Goal: Task Accomplishment & Management: Manage account settings

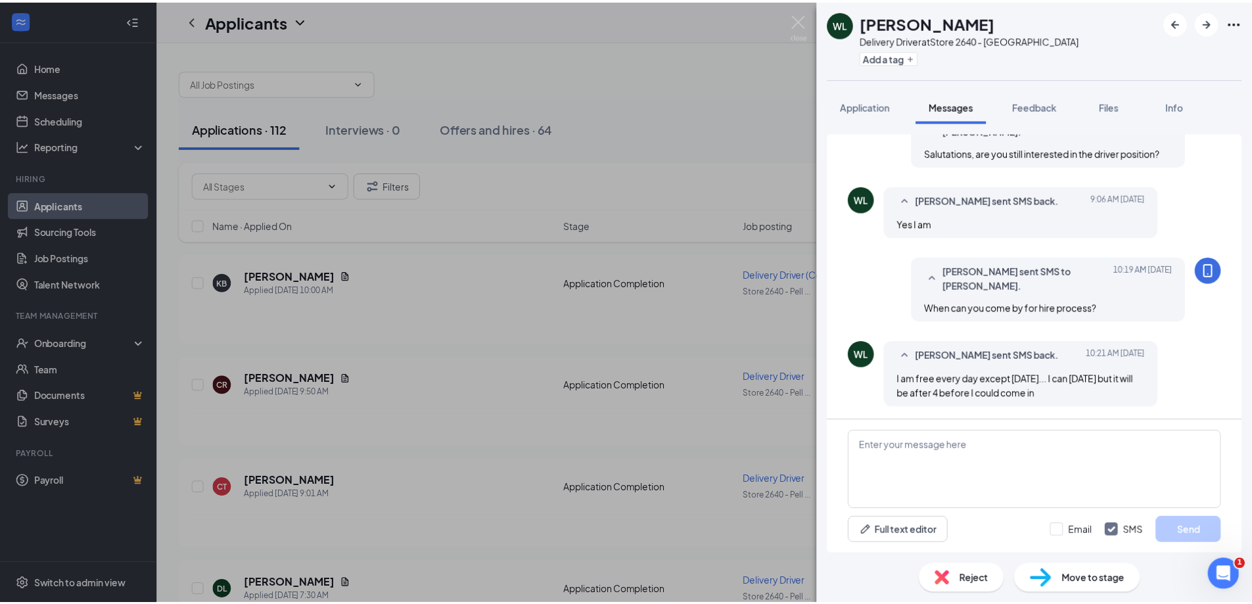
scroll to position [76, 0]
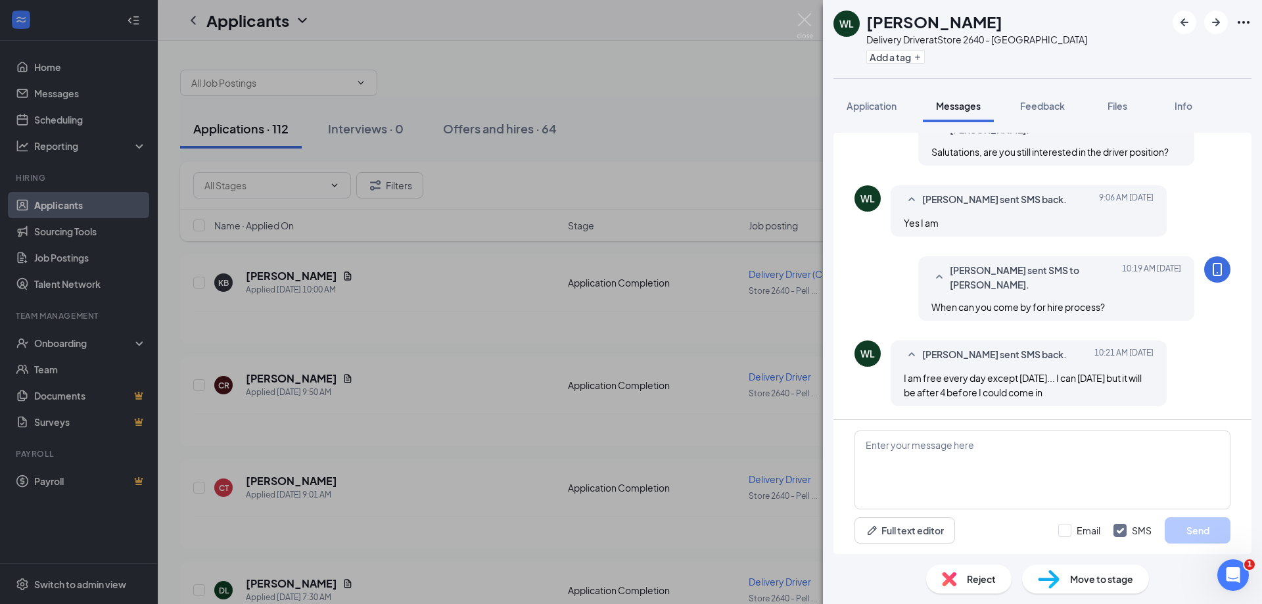
click at [59, 344] on div "[PERSON_NAME] Delivery Driver at Store 2640 - [GEOGRAPHIC_DATA] Add a tag Appli…" at bounding box center [631, 302] width 1262 height 604
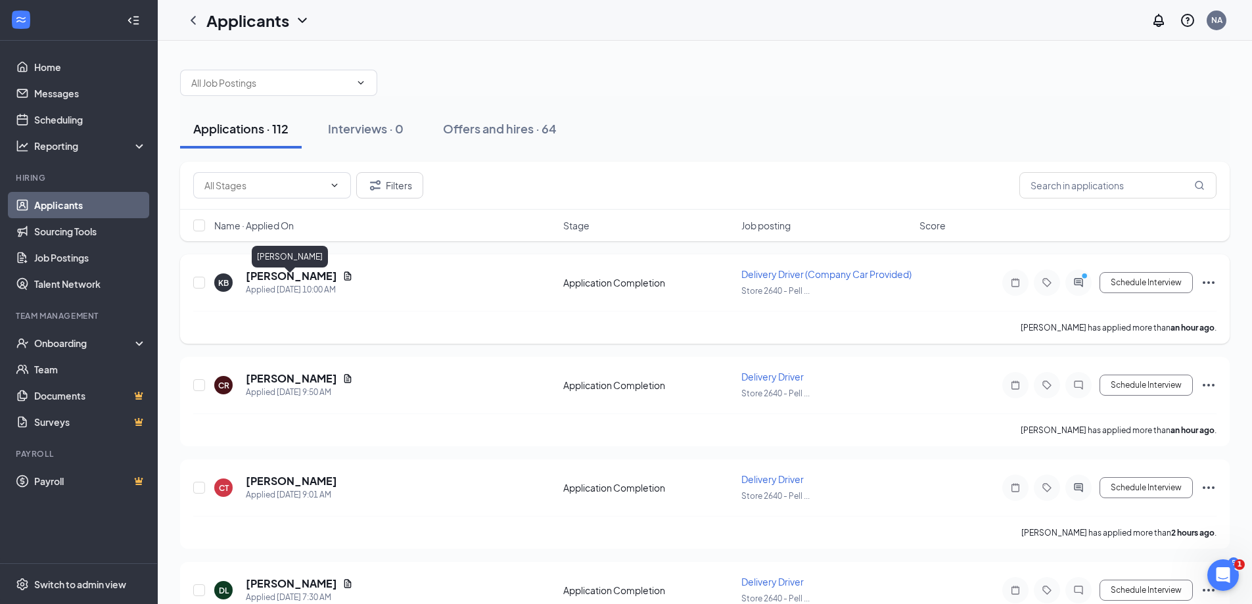
click at [296, 283] on h5 "[PERSON_NAME]" at bounding box center [291, 276] width 91 height 14
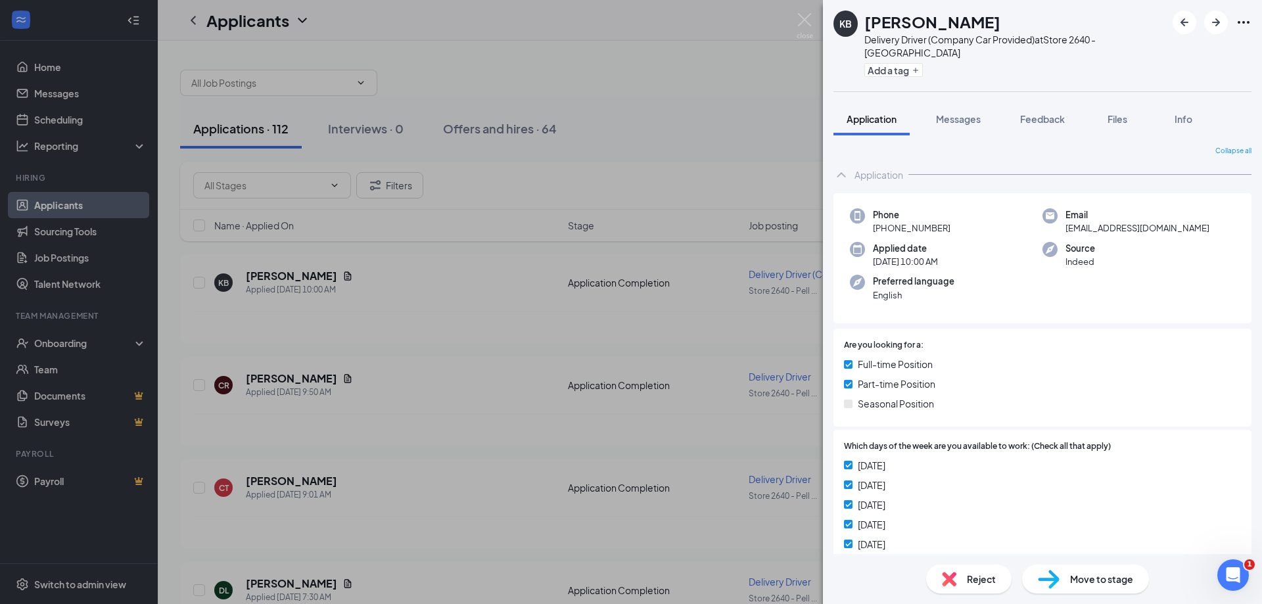
click at [59, 341] on div "KB [PERSON_NAME] Delivery Driver (Company Car Provided) at Store 2640 - [GEOGRA…" at bounding box center [631, 302] width 1262 height 604
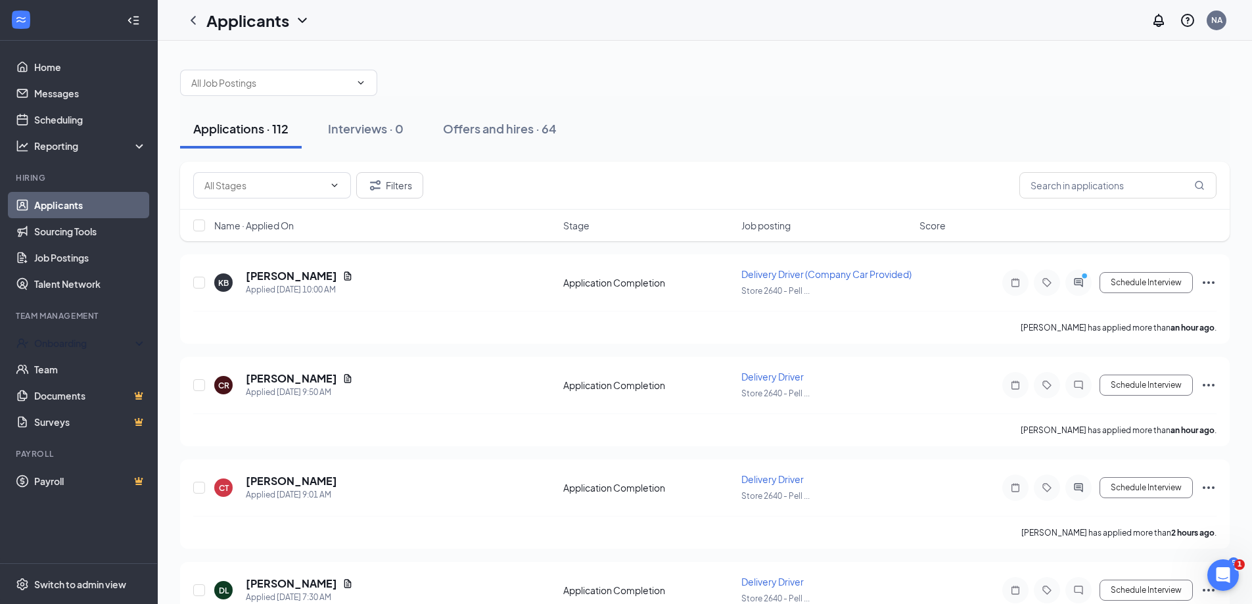
click at [59, 341] on div "Onboarding" at bounding box center [84, 343] width 101 height 13
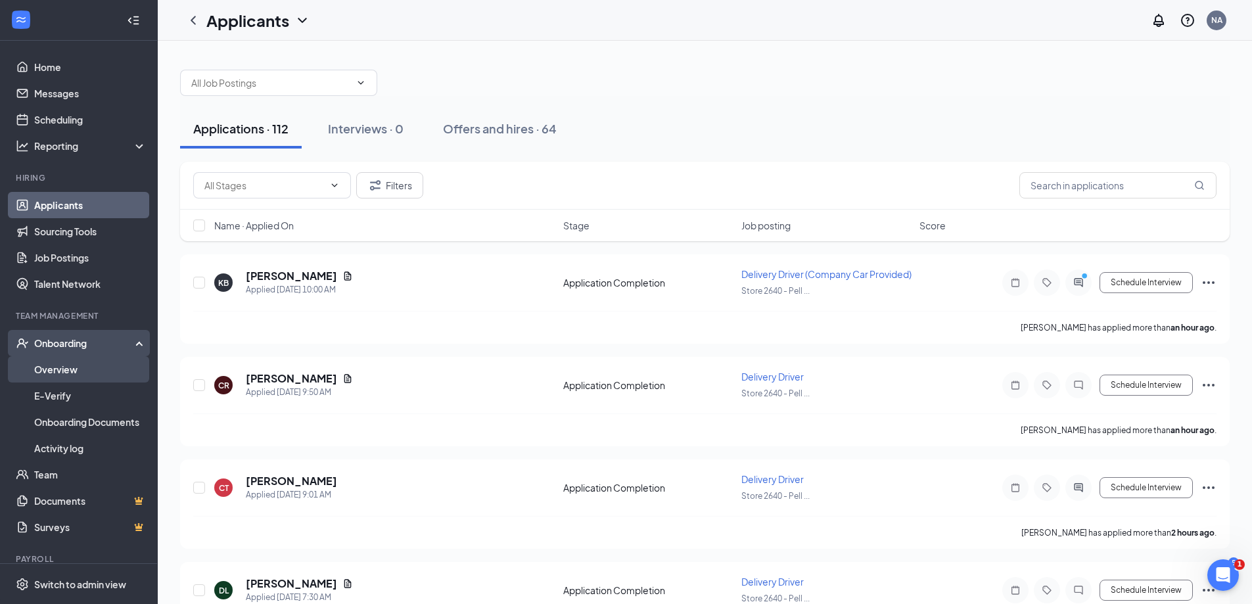
click at [61, 364] on link "Overview" at bounding box center [90, 369] width 112 height 26
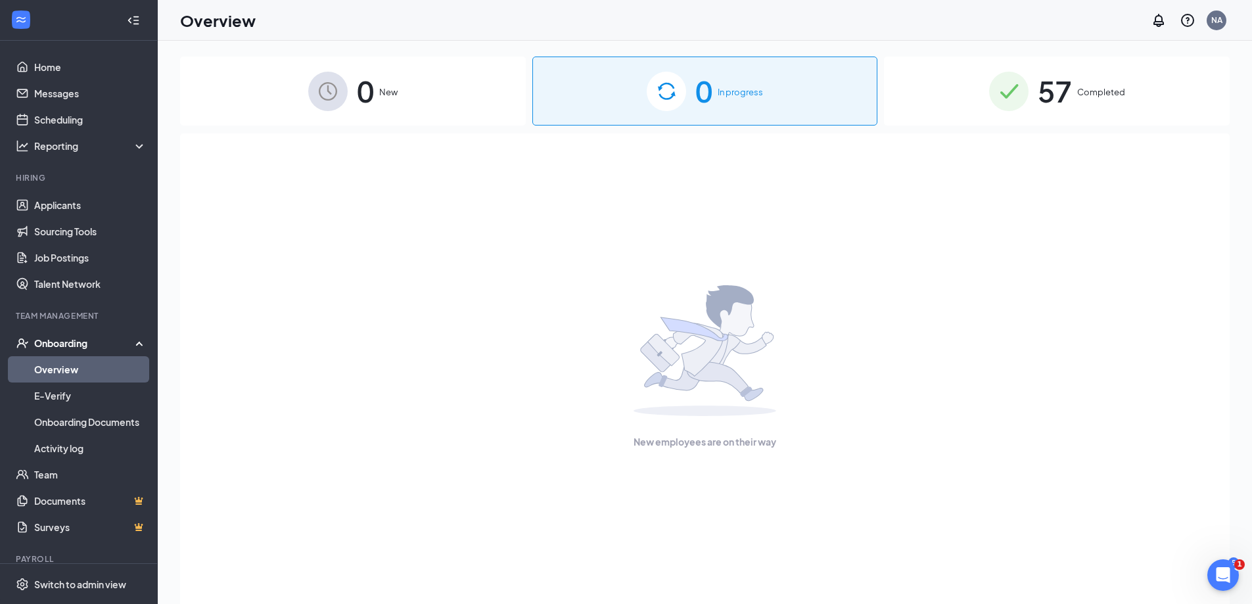
click at [1113, 92] on span "Completed" at bounding box center [1102, 91] width 48 height 13
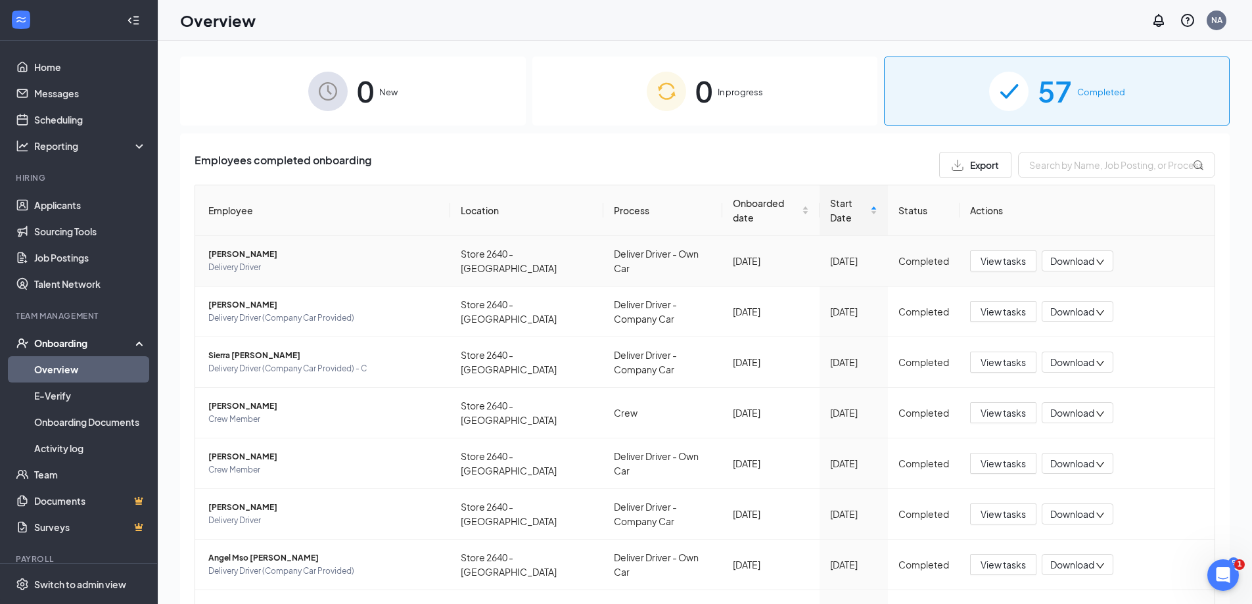
click at [247, 263] on span "Delivery Driver" at bounding box center [323, 267] width 231 height 13
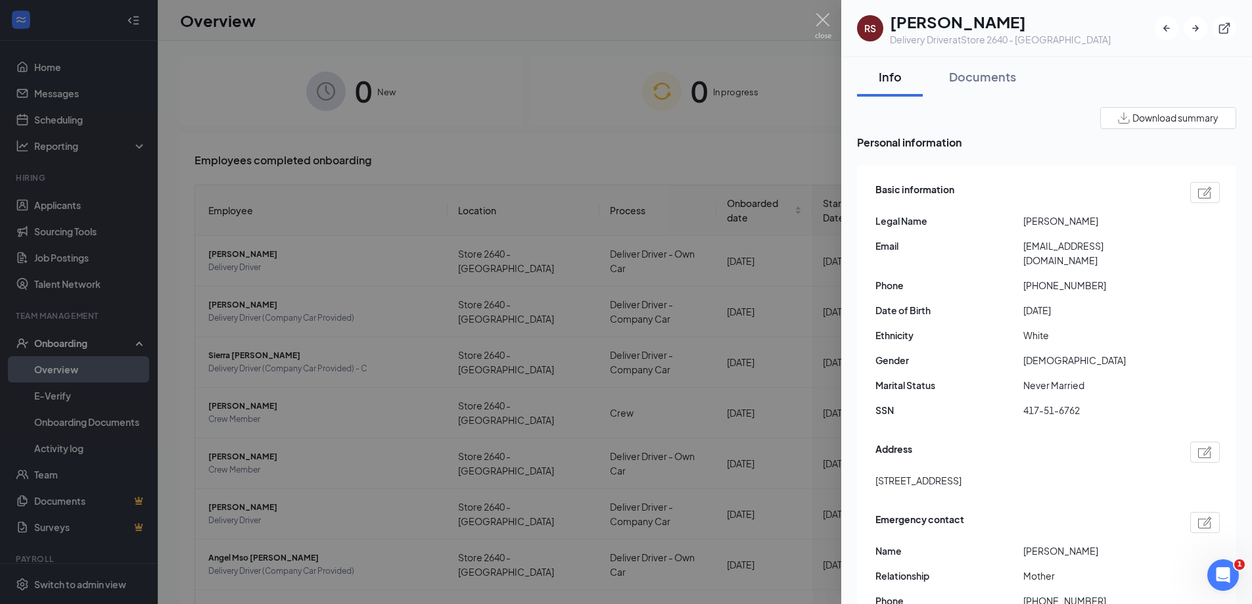
click at [341, 220] on div at bounding box center [626, 302] width 1252 height 604
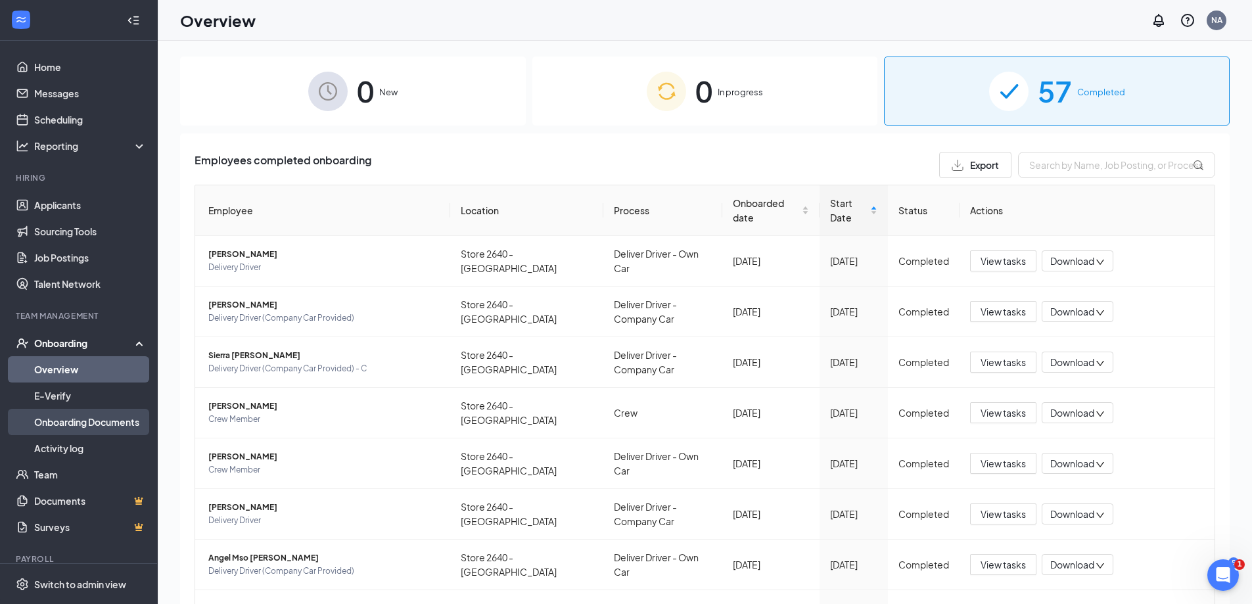
click at [63, 425] on link "Onboarding Documents" at bounding box center [90, 422] width 112 height 26
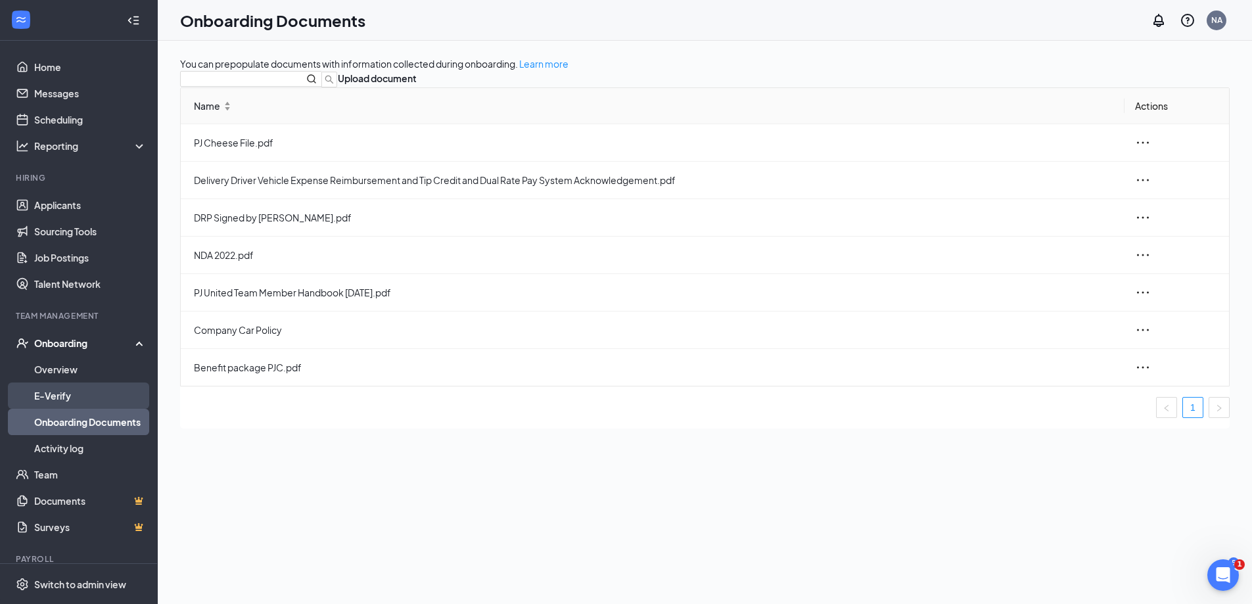
click at [51, 398] on link "E-Verify" at bounding box center [90, 396] width 112 height 26
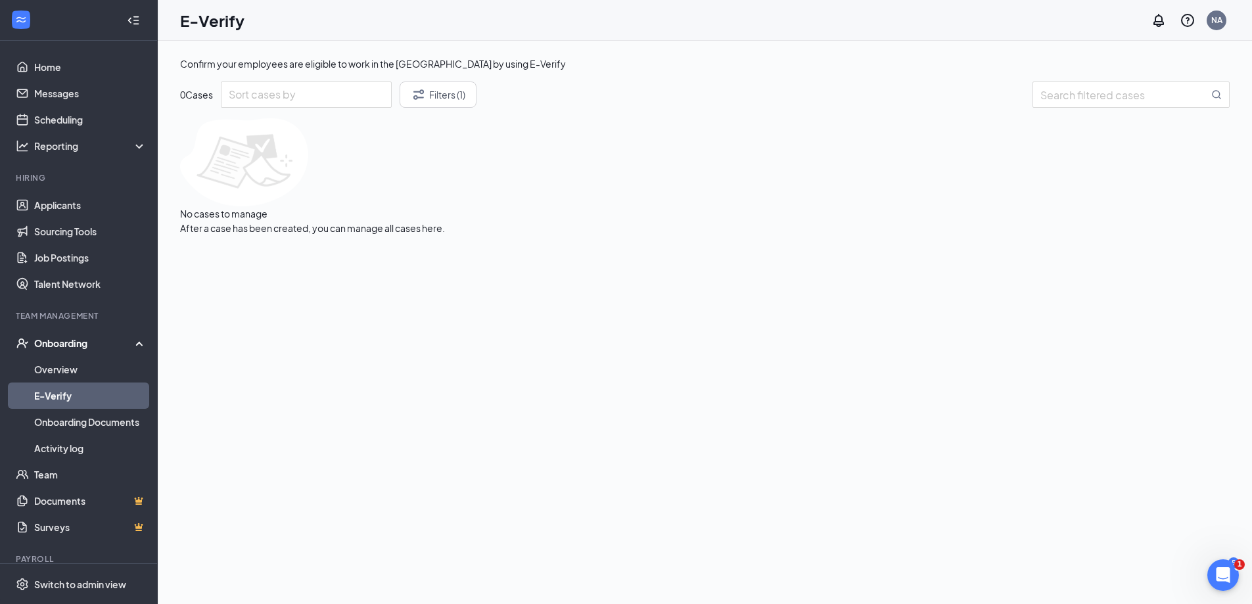
click at [72, 348] on div "Onboarding" at bounding box center [84, 343] width 101 height 13
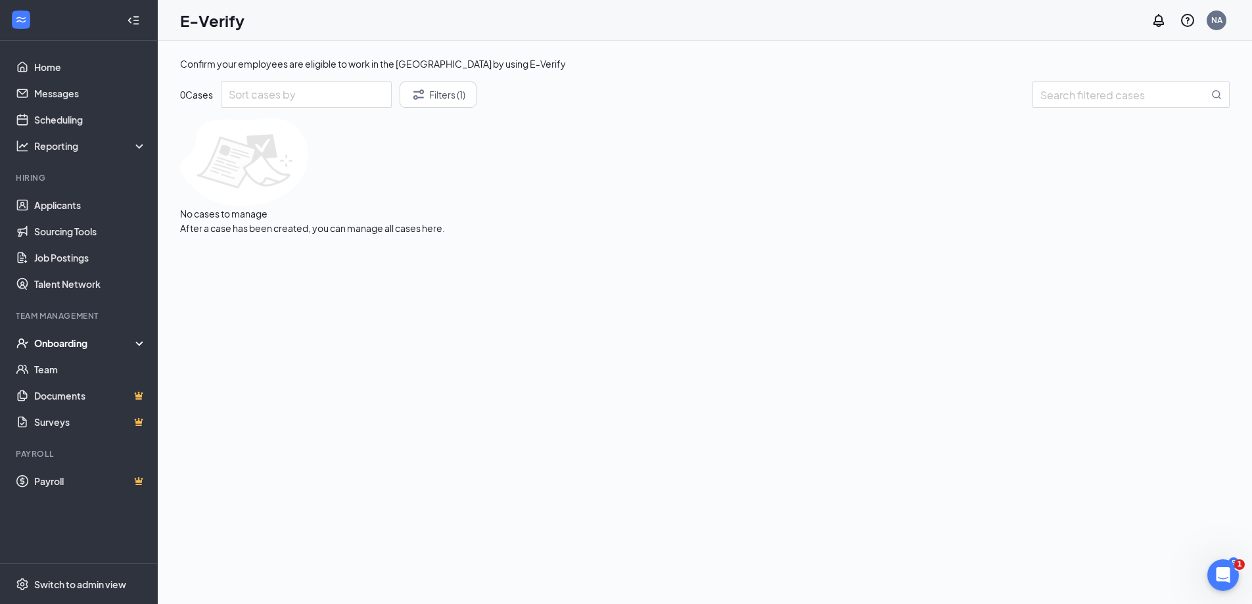
click at [72, 348] on div "Onboarding" at bounding box center [84, 343] width 101 height 13
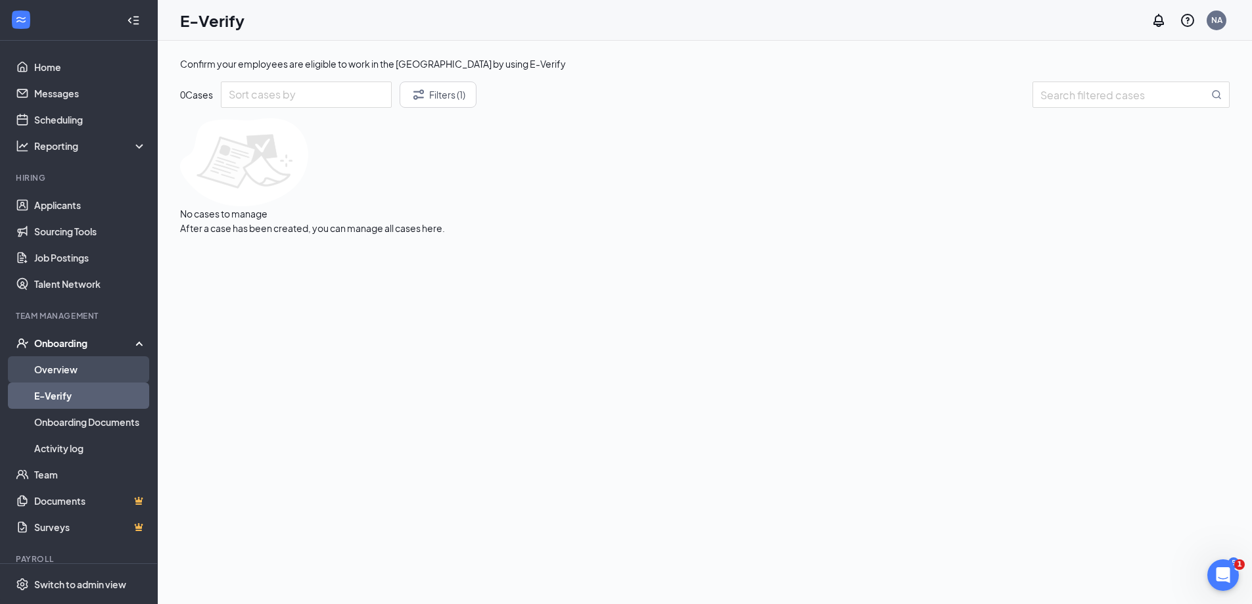
click at [70, 372] on link "Overview" at bounding box center [90, 369] width 112 height 26
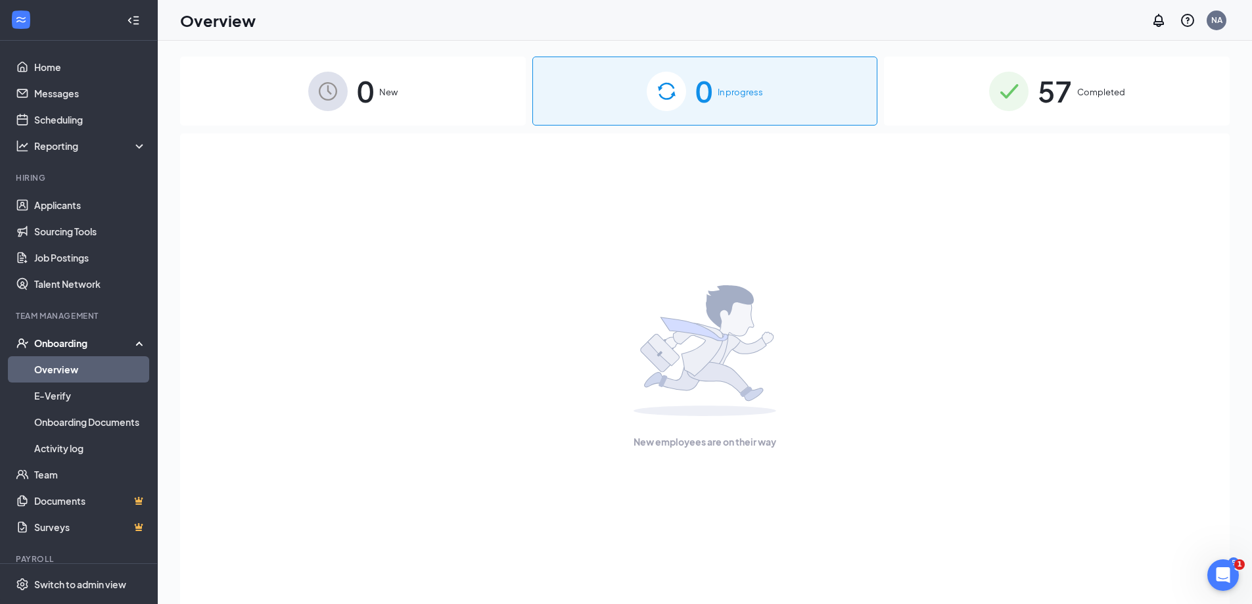
click at [396, 87] on span "New" at bounding box center [388, 91] width 18 height 13
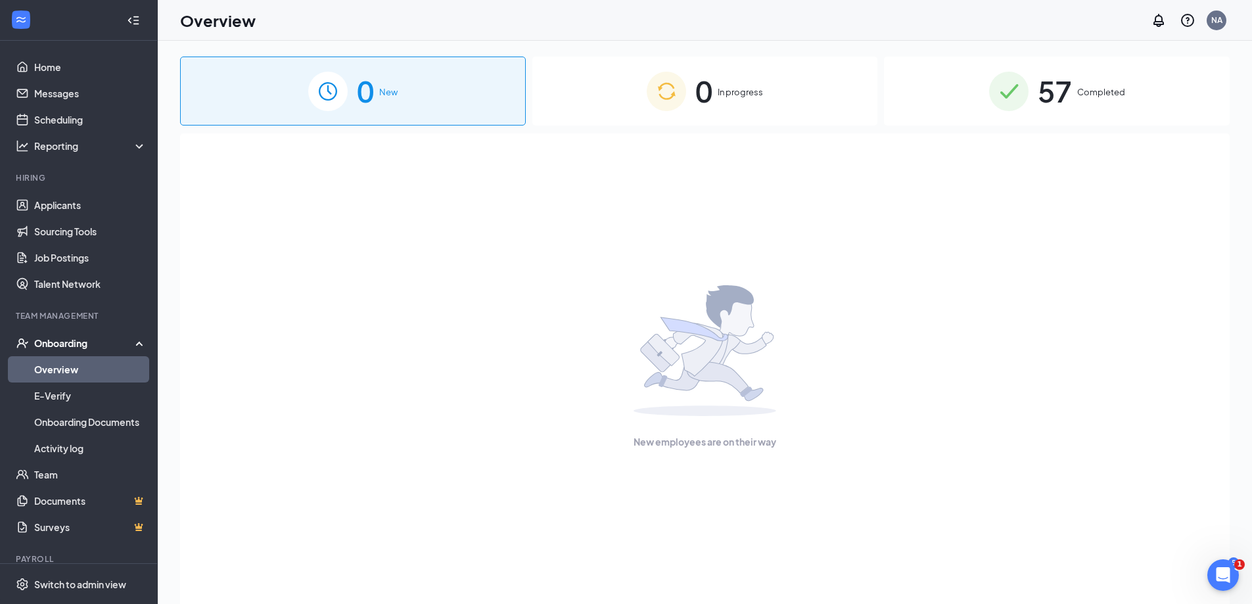
click at [1113, 102] on div "57 Completed" at bounding box center [1057, 91] width 346 height 69
